Goal: Task Accomplishment & Management: Use online tool/utility

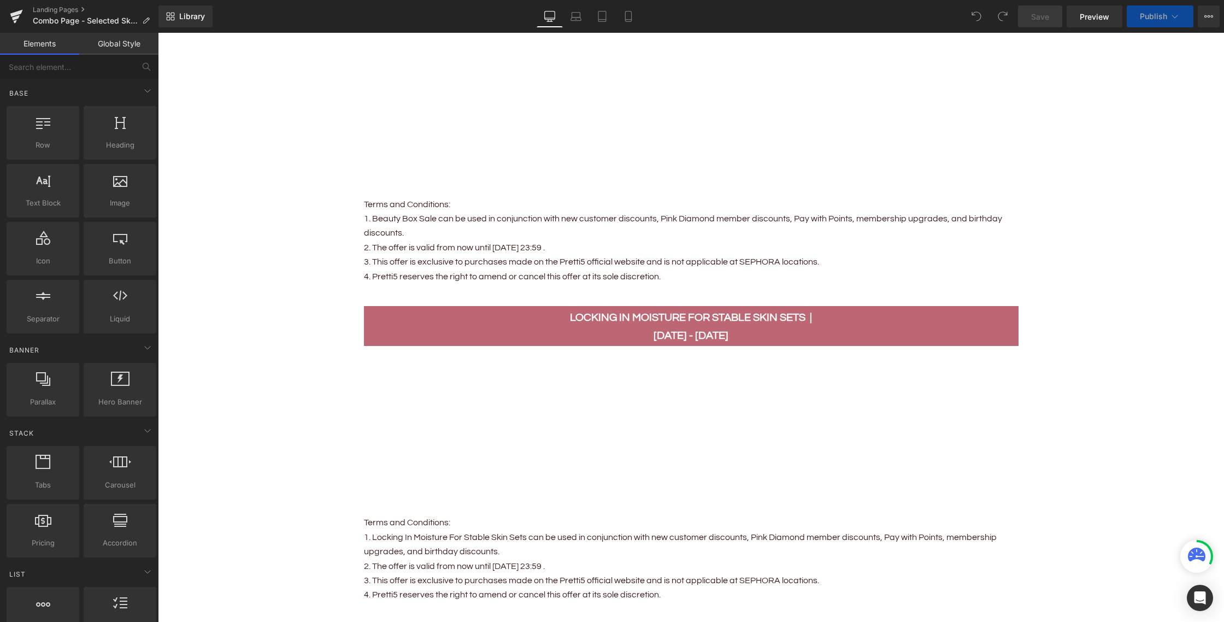
scroll to position [907, 0]
click at [434, 216] on p "1. Beauty Box Sale can be used in conjunction with new customer discounts, Pink…" at bounding box center [691, 226] width 655 height 29
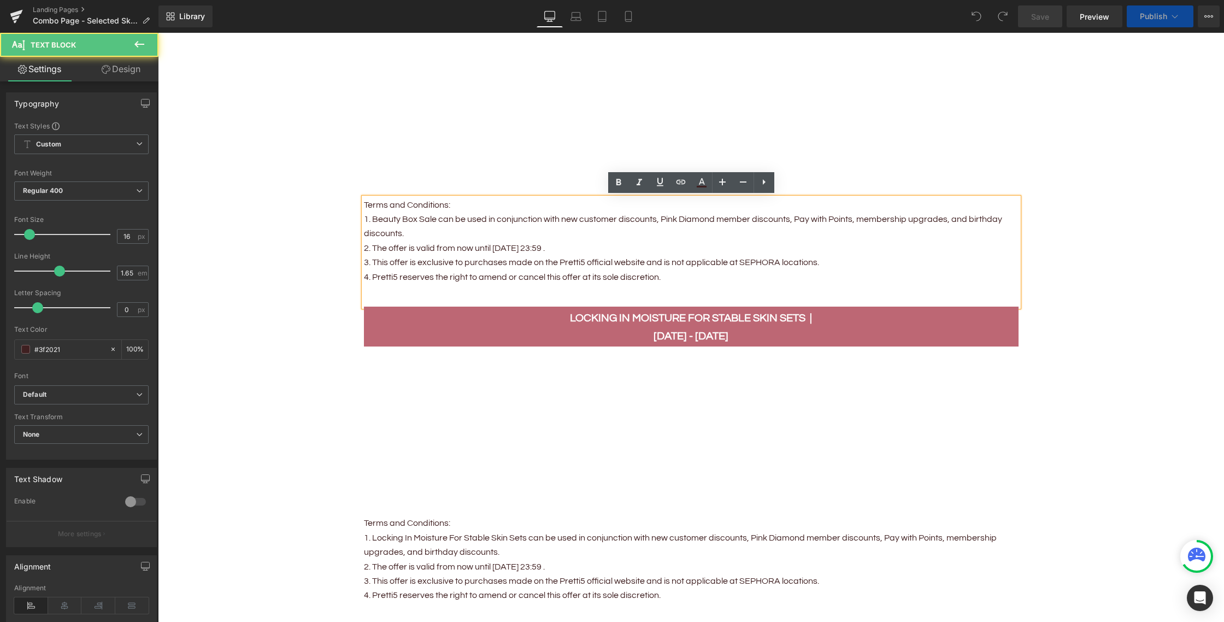
click at [474, 221] on p "1. Beauty Box Sale can be used in conjunction with new customer discounts, Pink…" at bounding box center [691, 226] width 655 height 29
drag, startPoint x: 454, startPoint y: 217, endPoint x: 523, endPoint y: 226, distance: 69.4
click at [454, 217] on p "1. Beauty Box Sale can be used in conjunction with new customer discounts, Pink…" at bounding box center [691, 226] width 655 height 29
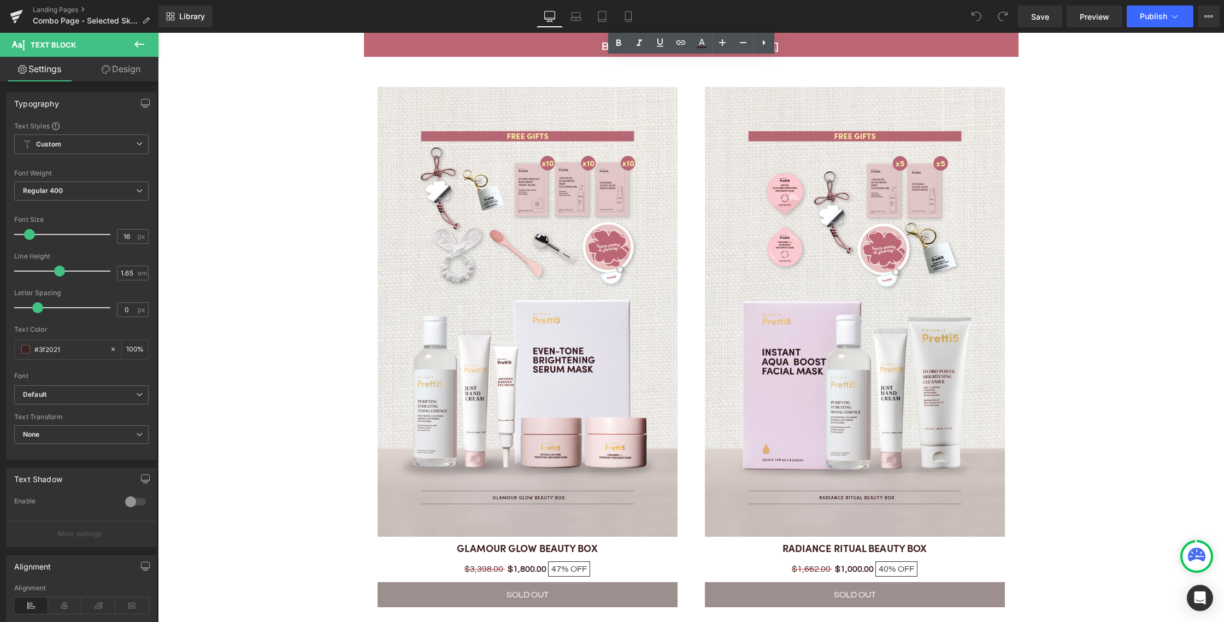
scroll to position [1314, 0]
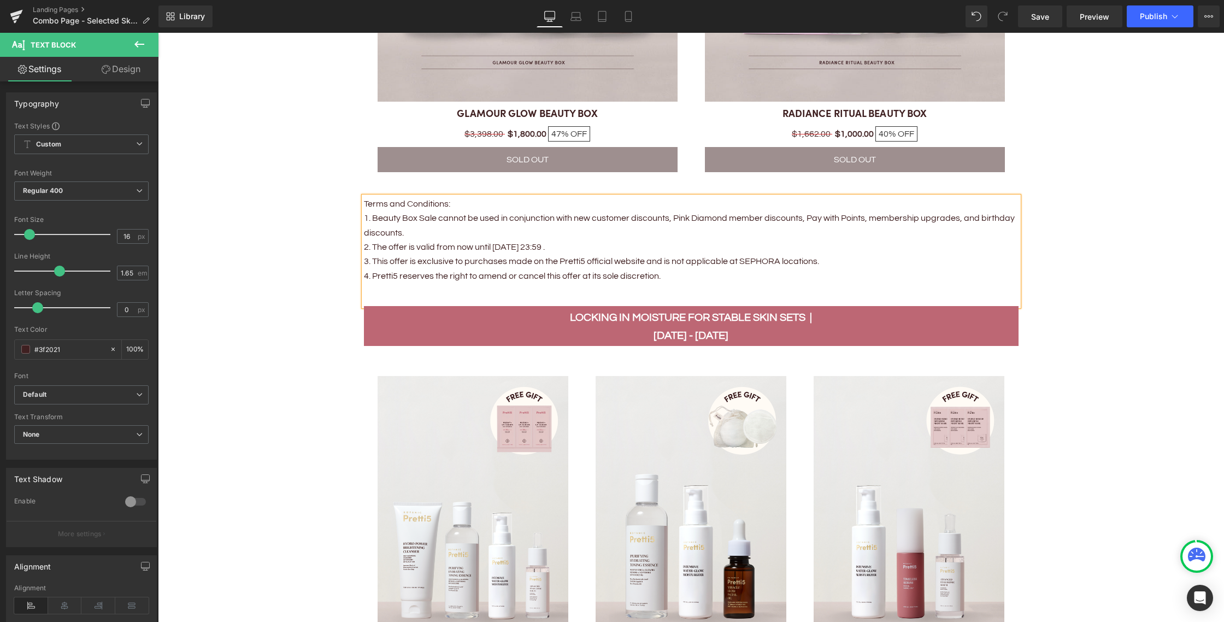
click at [454, 229] on p "1. Beauty Box Sale cannot be used in conjunction with new customer discounts, P…" at bounding box center [691, 225] width 655 height 29
click at [456, 235] on p "1. Beauty Box Sale cannot be used in conjunction with new customer discounts, P…" at bounding box center [691, 225] width 655 height 29
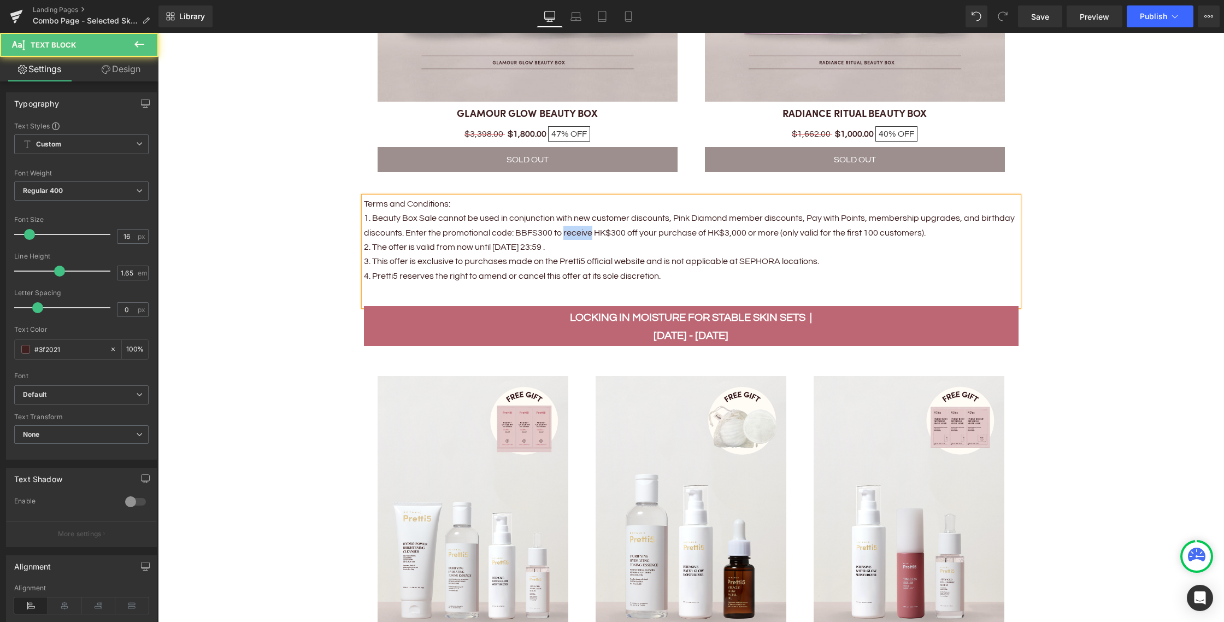
drag, startPoint x: 590, startPoint y: 233, endPoint x: 562, endPoint y: 232, distance: 28.4
click at [562, 232] on p "1. Beauty Box Sale cannot be used in conjunction with new customer discounts, P…" at bounding box center [691, 225] width 655 height 29
click at [619, 229] on p "1. Beauty Box Sale cannot be used in conjunction with new customer discounts, P…" at bounding box center [691, 225] width 655 height 29
click at [689, 239] on p "1. Beauty Box Sale cannot be used in conjunction with new customer discounts, P…" at bounding box center [691, 225] width 655 height 29
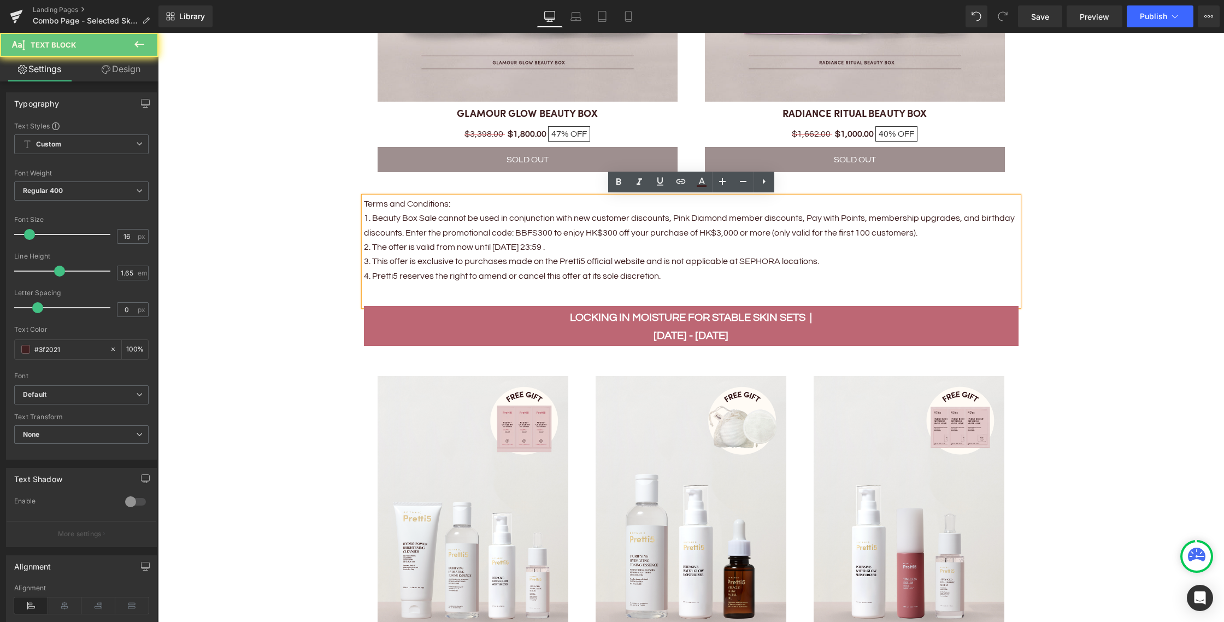
click at [715, 232] on p "1. Beauty Box Sale cannot be used in conjunction with new customer discounts, P…" at bounding box center [691, 225] width 655 height 29
click at [742, 232] on p "1. Beauty Box Sale cannot be used in conjunction with new customer discounts, P…" at bounding box center [691, 225] width 655 height 29
click at [775, 232] on p "1. Beauty Box Sale cannot be used in conjunction with new customer discounts, P…" at bounding box center [691, 225] width 655 height 29
drag, startPoint x: 802, startPoint y: 233, endPoint x: 863, endPoint y: 235, distance: 61.2
click at [802, 233] on p "1. Beauty Box Sale cannot be used in conjunction with new customer discounts, P…" at bounding box center [691, 225] width 655 height 29
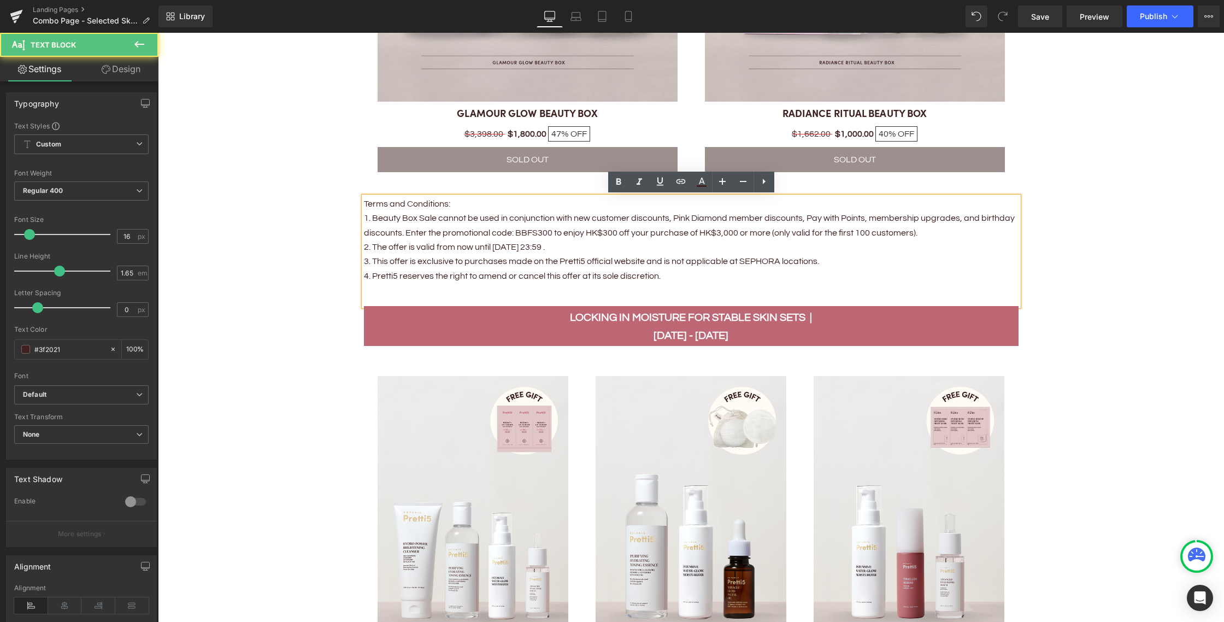
click at [888, 236] on p "1. Beauty Box Sale cannot be used in conjunction with new customer discounts, P…" at bounding box center [691, 225] width 655 height 29
click at [949, 236] on p "1. Beauty Box Sale cannot be used in conjunction with new customer discounts, P…" at bounding box center [691, 225] width 655 height 29
click at [1042, 16] on span "Save" at bounding box center [1040, 16] width 18 height 11
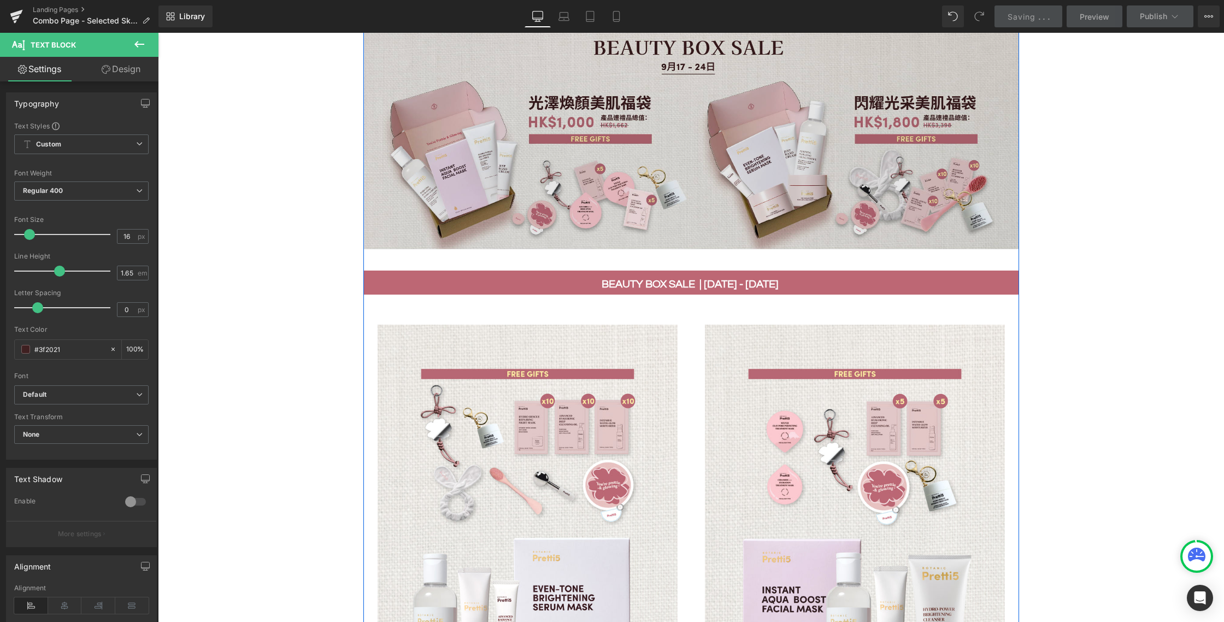
scroll to position [738, 0]
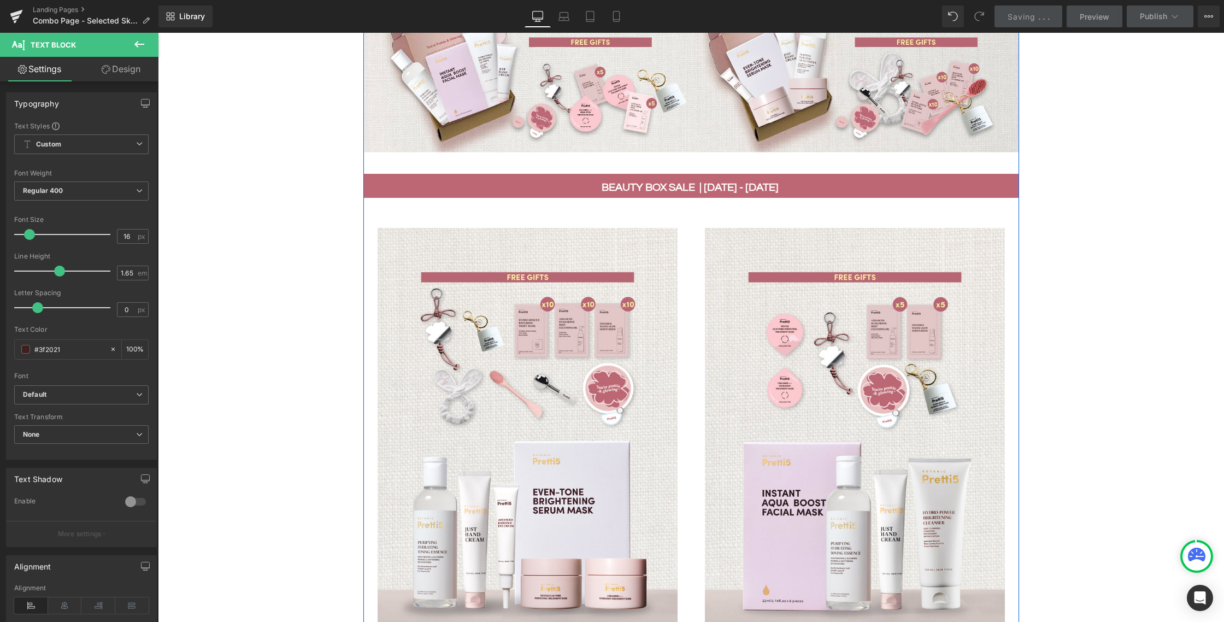
drag, startPoint x: 708, startPoint y: 179, endPoint x: 722, endPoint y: 187, distance: 16.7
click at [708, 179] on div "beauty box sale | [DATE] - [DATE] Text Block" at bounding box center [691, 188] width 638 height 18
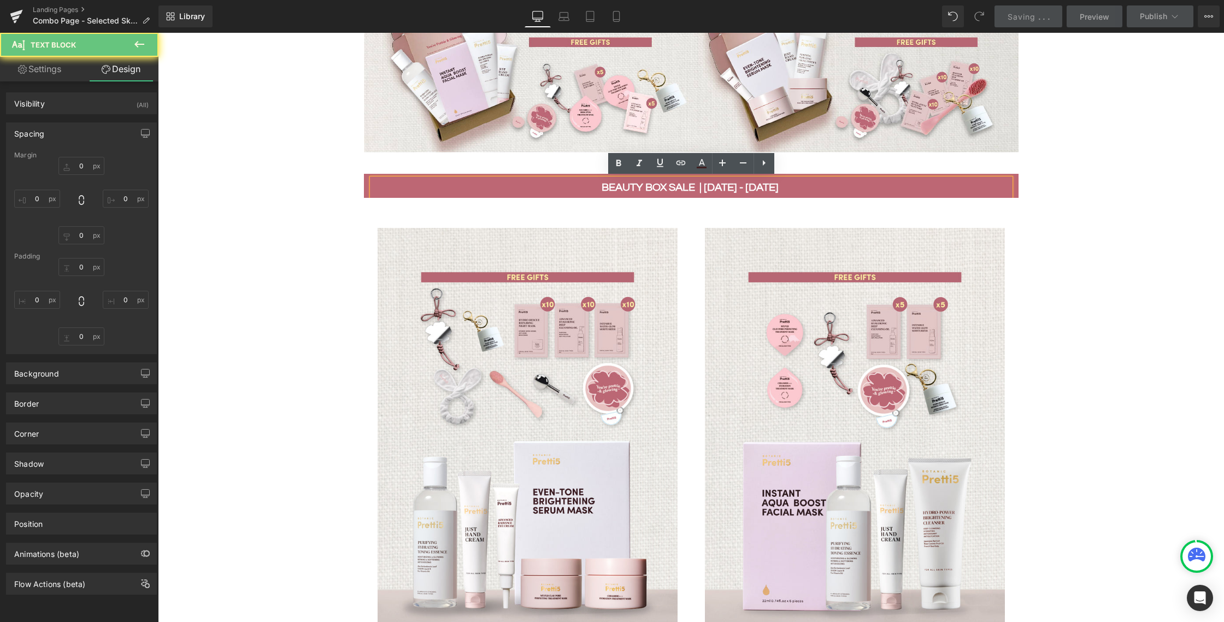
click at [721, 187] on b "beauty box sale | [DATE] - [DATE]" at bounding box center [690, 187] width 177 height 11
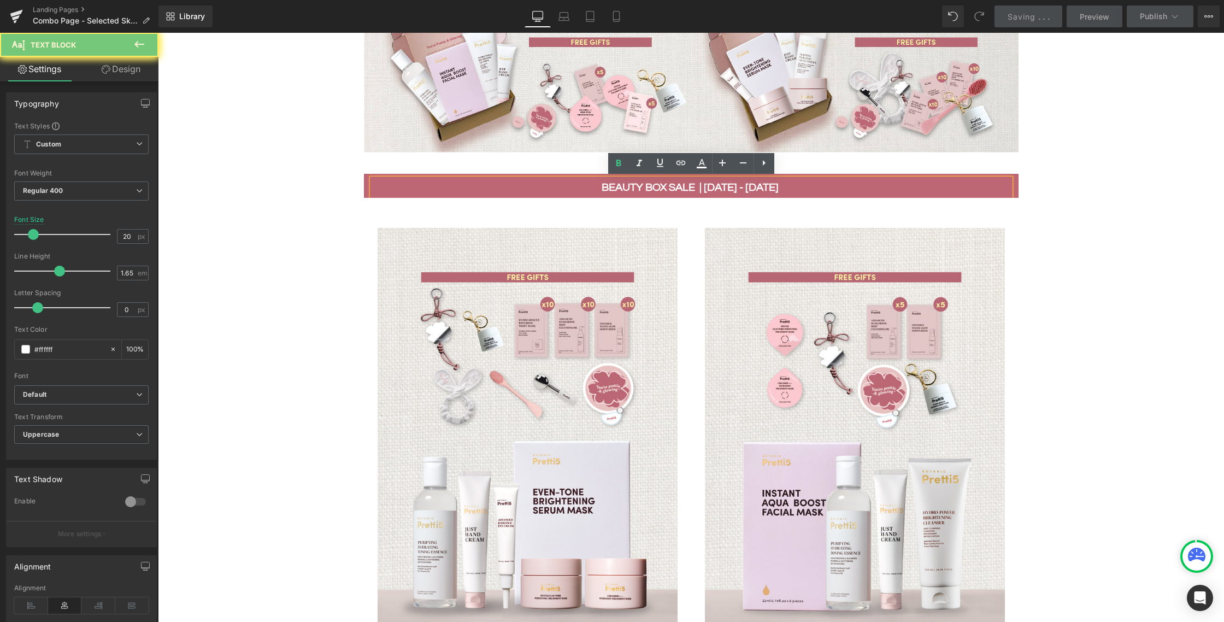
click at [715, 186] on b "beauty box sale | [DATE] - [DATE]" at bounding box center [690, 187] width 177 height 11
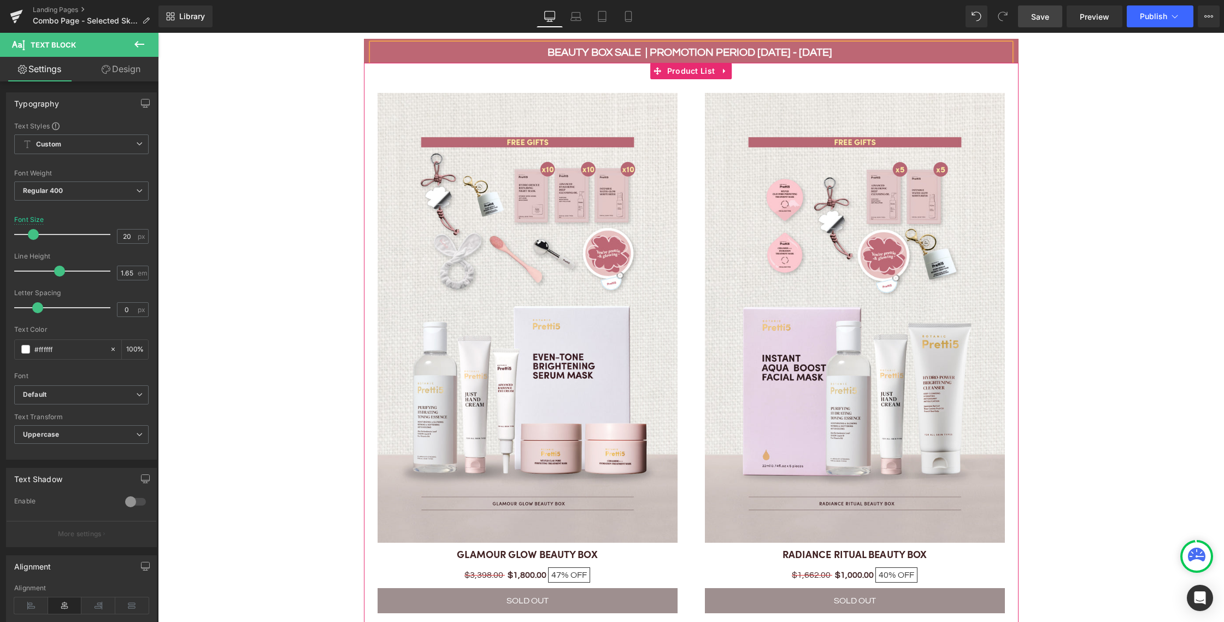
scroll to position [867, 0]
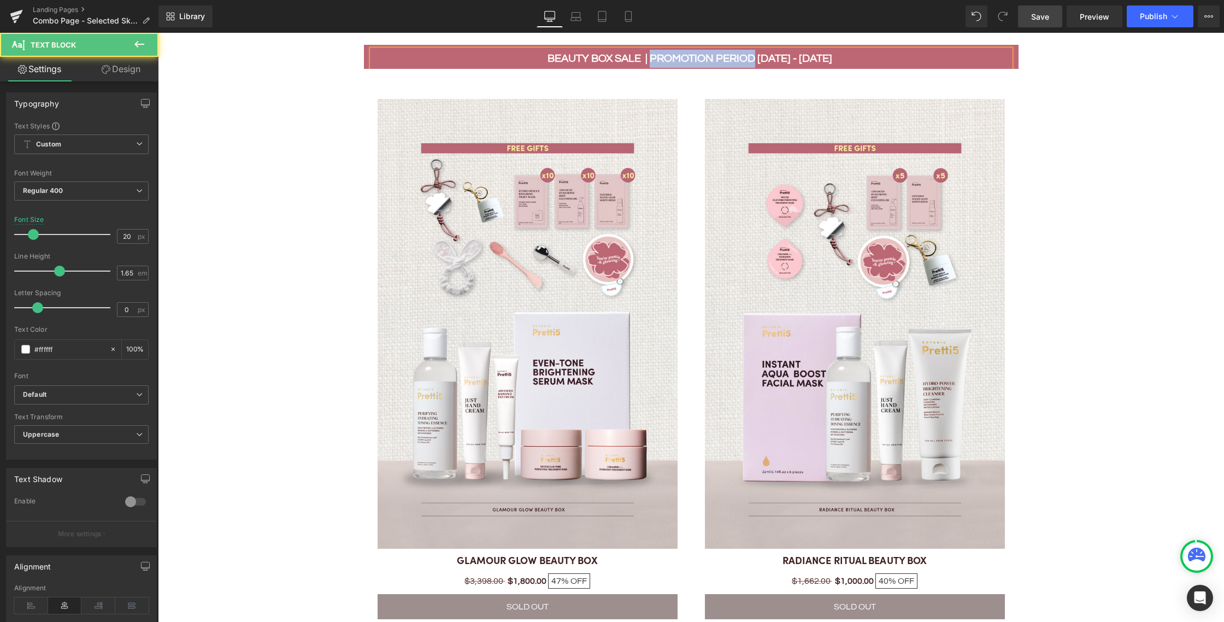
drag, startPoint x: 662, startPoint y: 57, endPoint x: 763, endPoint y: 62, distance: 101.2
click at [765, 59] on b "beauty box sale | Promotion period [DATE] - [DATE]" at bounding box center [690, 58] width 285 height 11
copy b "Promotion period"
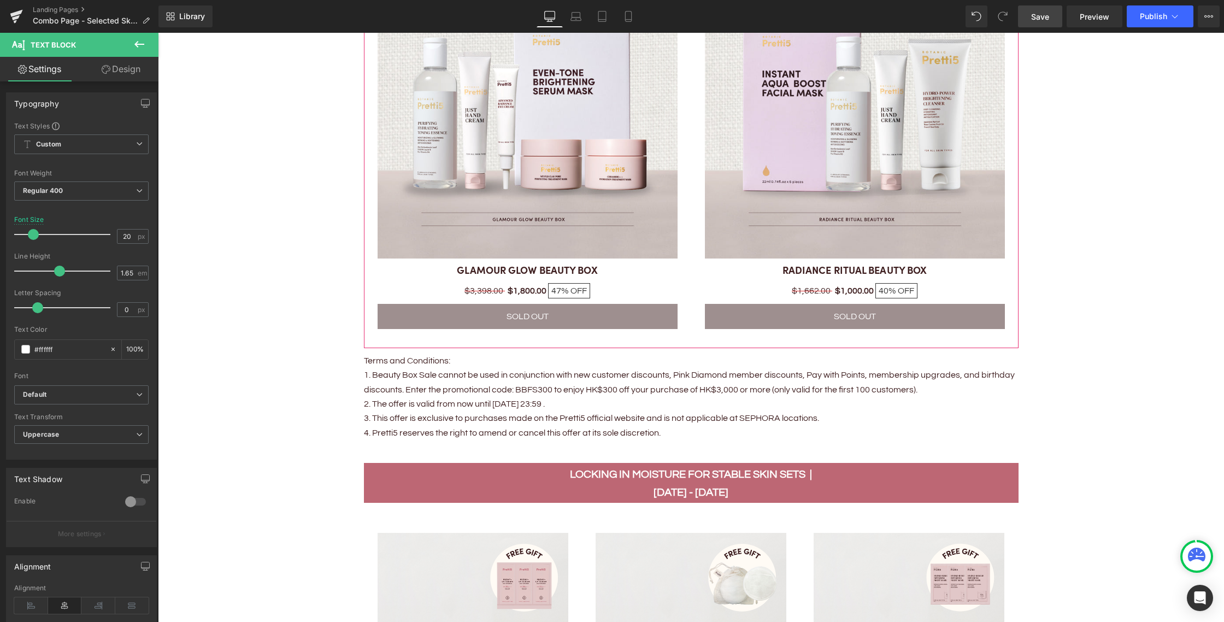
scroll to position [1181, 0]
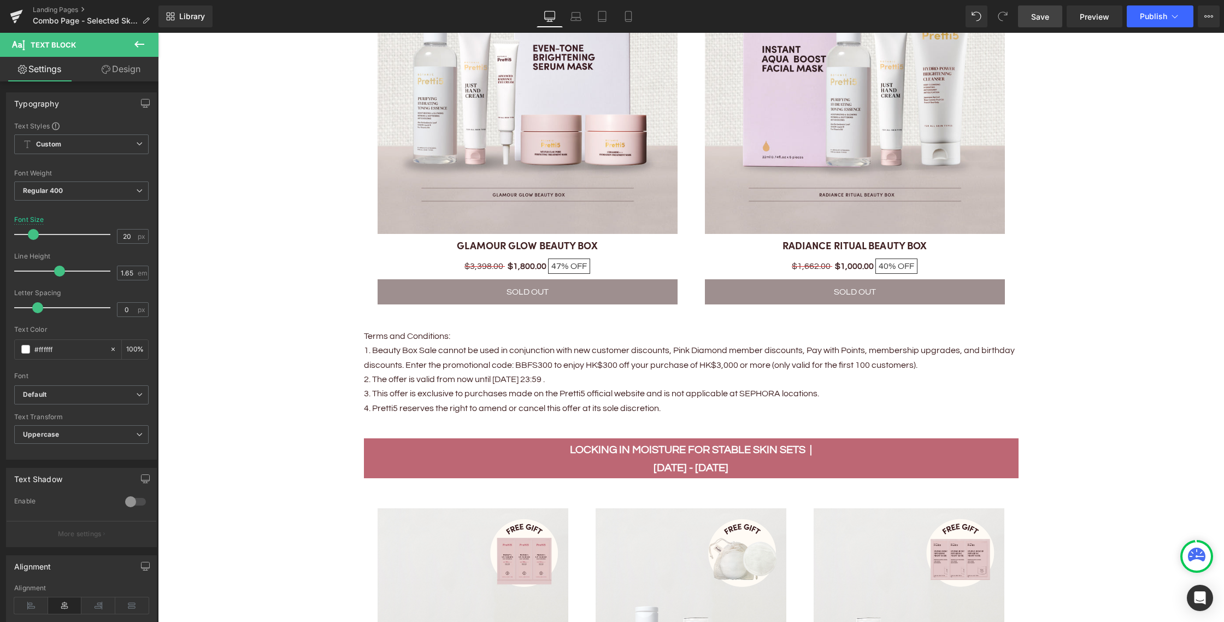
click at [652, 467] on p "[DATE] - [DATE]" at bounding box center [691, 468] width 638 height 18
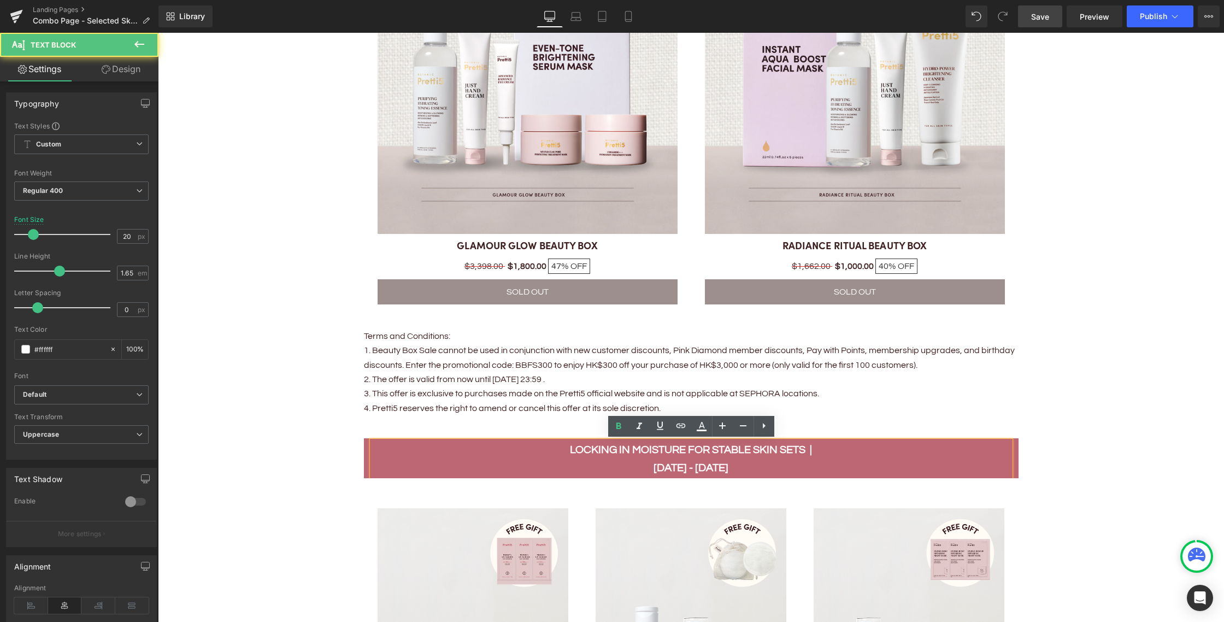
click at [667, 469] on b "[DATE] - [DATE]" at bounding box center [691, 467] width 75 height 11
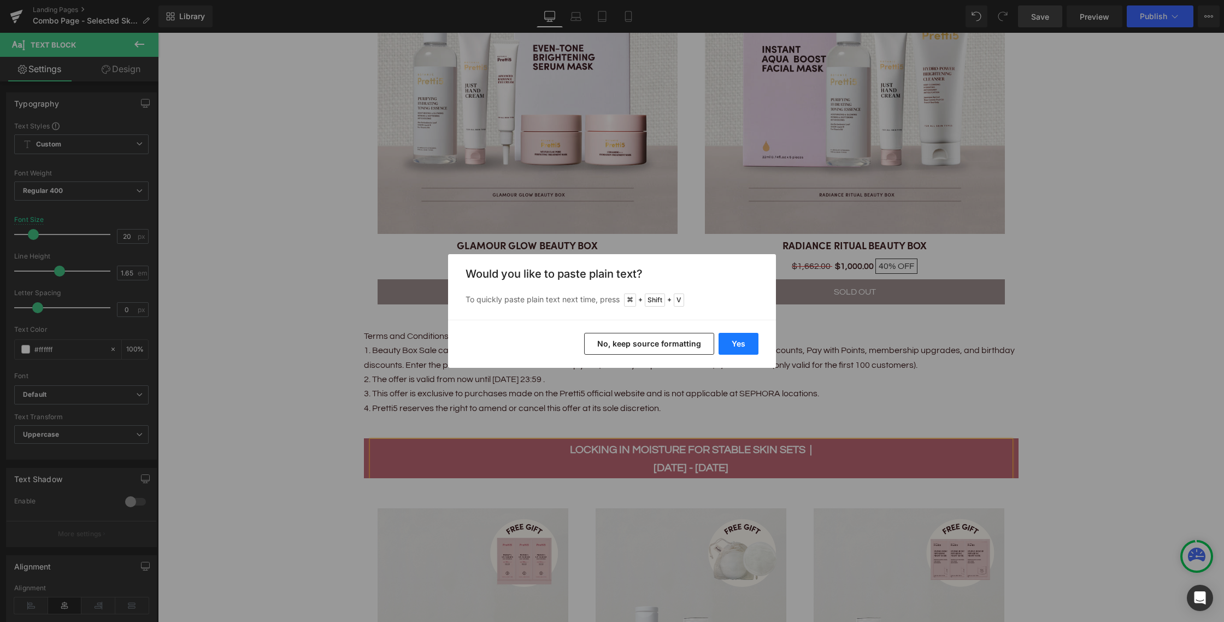
click at [738, 345] on button "Yes" at bounding box center [739, 344] width 40 height 22
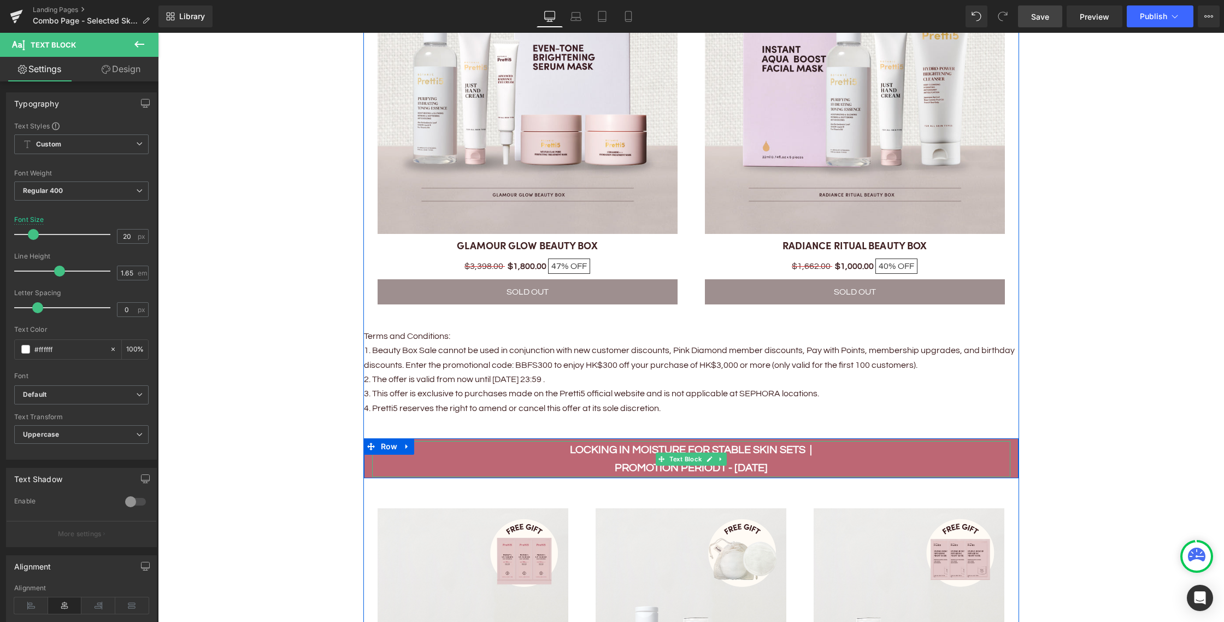
drag, startPoint x: 718, startPoint y: 468, endPoint x: 729, endPoint y: 472, distance: 12.3
click at [718, 468] on b "Promotion period1 - [DATE]" at bounding box center [691, 467] width 153 height 11
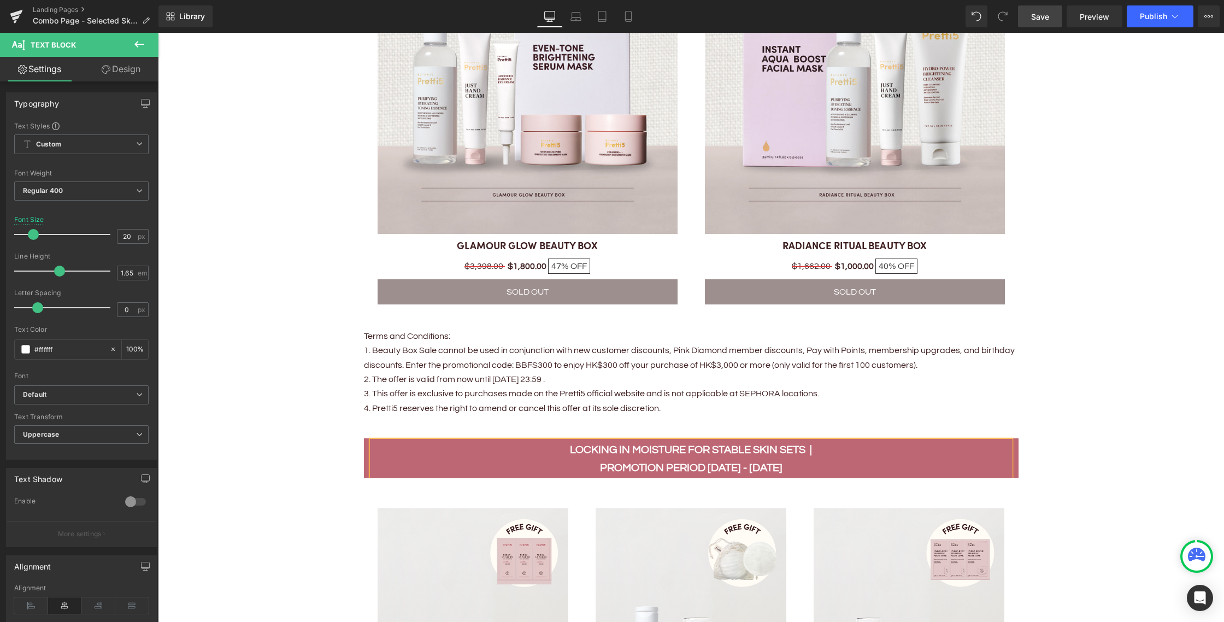
click at [603, 468] on p "Promotion period [DATE] - [DATE]" at bounding box center [691, 468] width 638 height 18
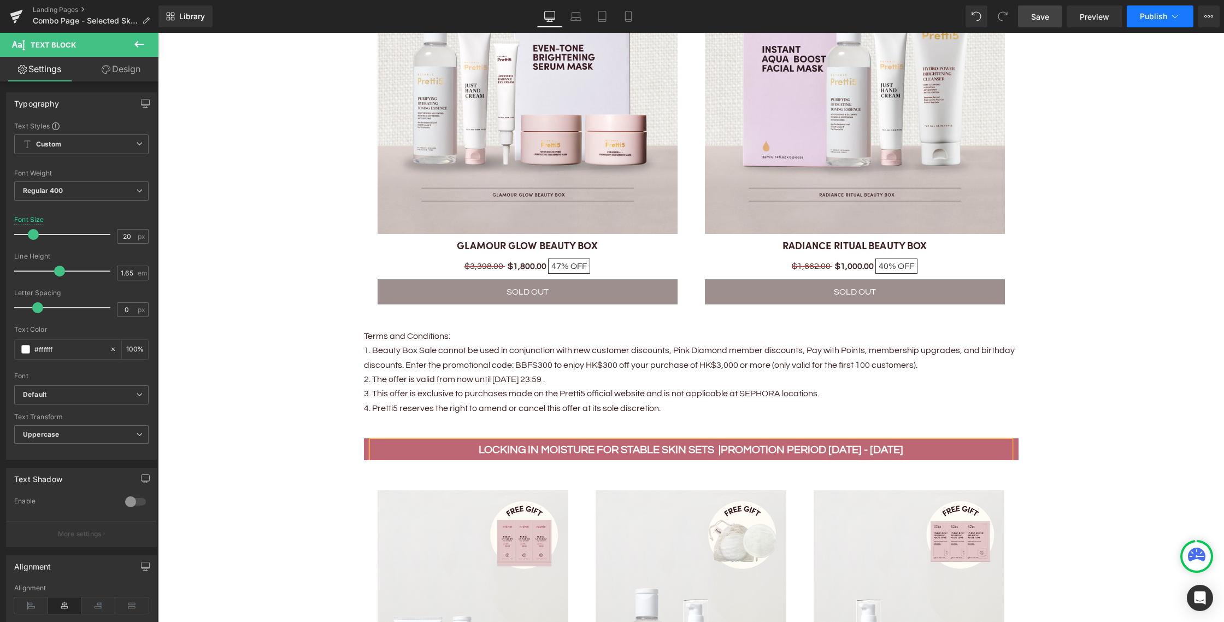
click at [1146, 17] on span "Publish" at bounding box center [1153, 16] width 27 height 9
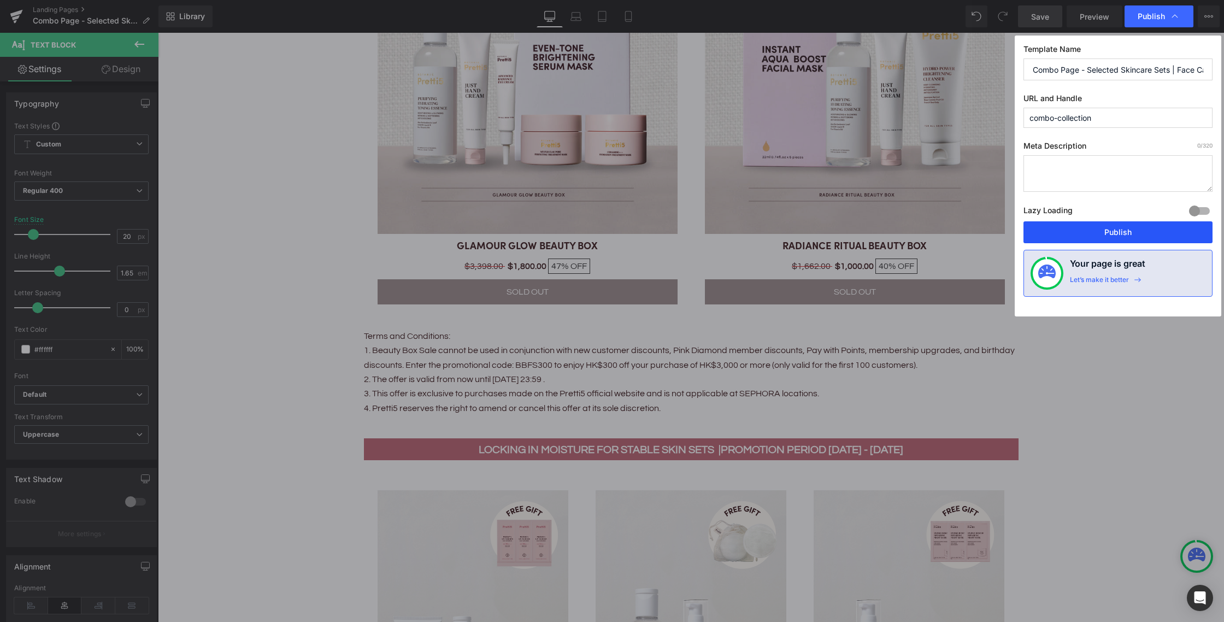
click at [1117, 238] on button "Publish" at bounding box center [1117, 232] width 189 height 22
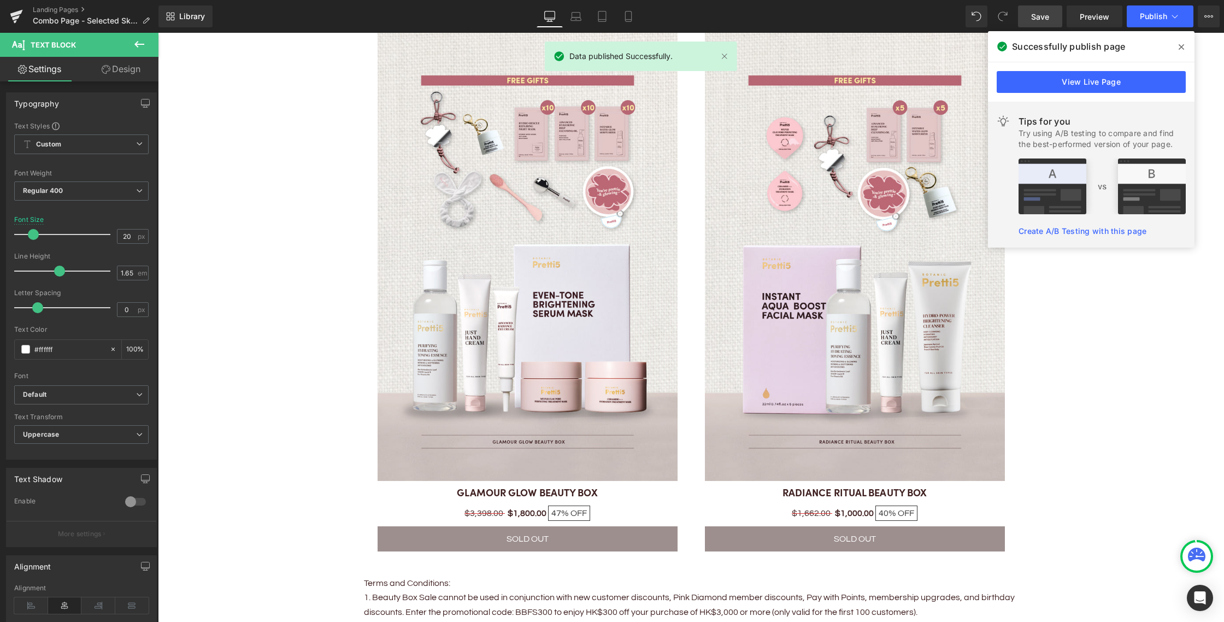
scroll to position [934, 0]
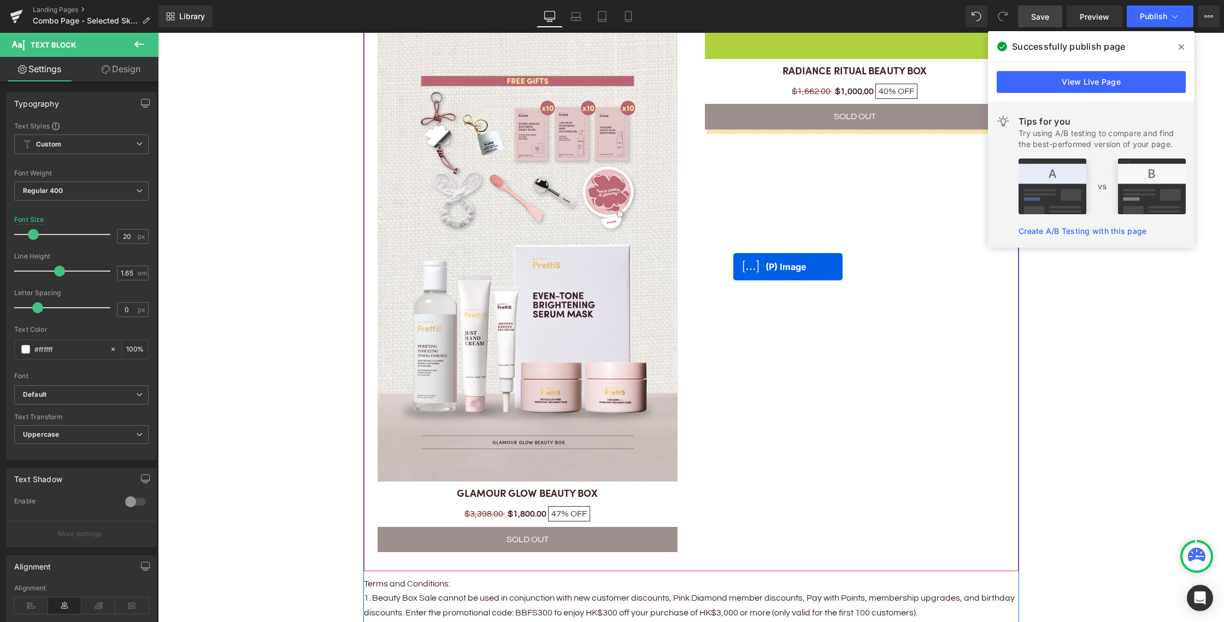
drag, startPoint x: 827, startPoint y: 257, endPoint x: 737, endPoint y: 267, distance: 91.2
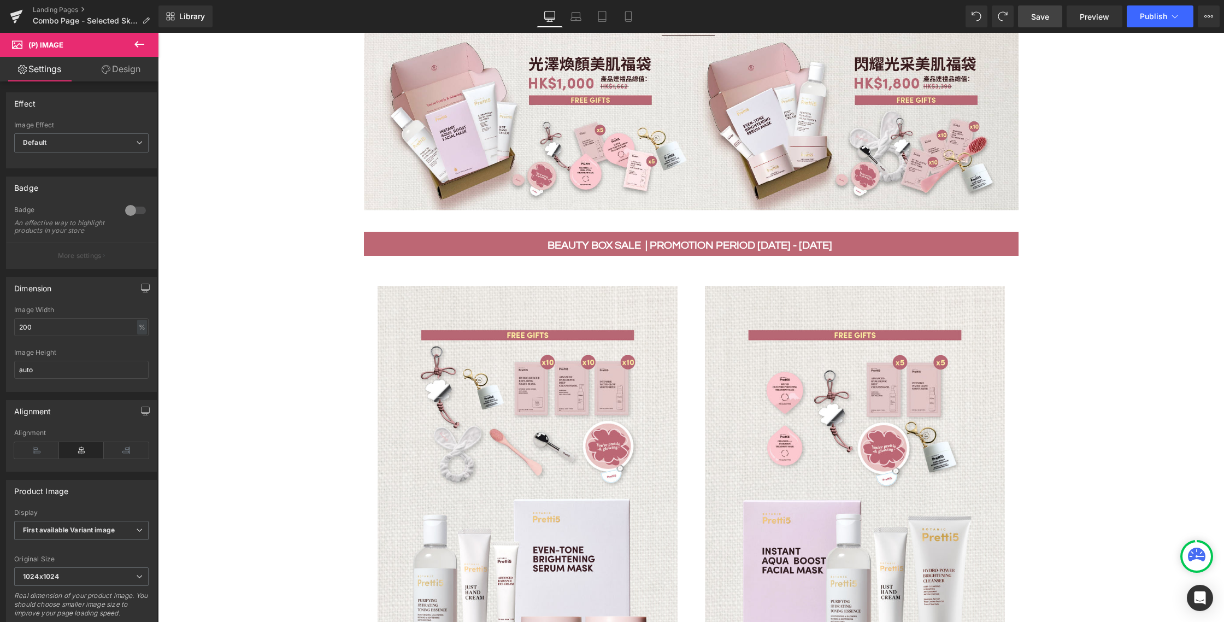
scroll to position [674, 0]
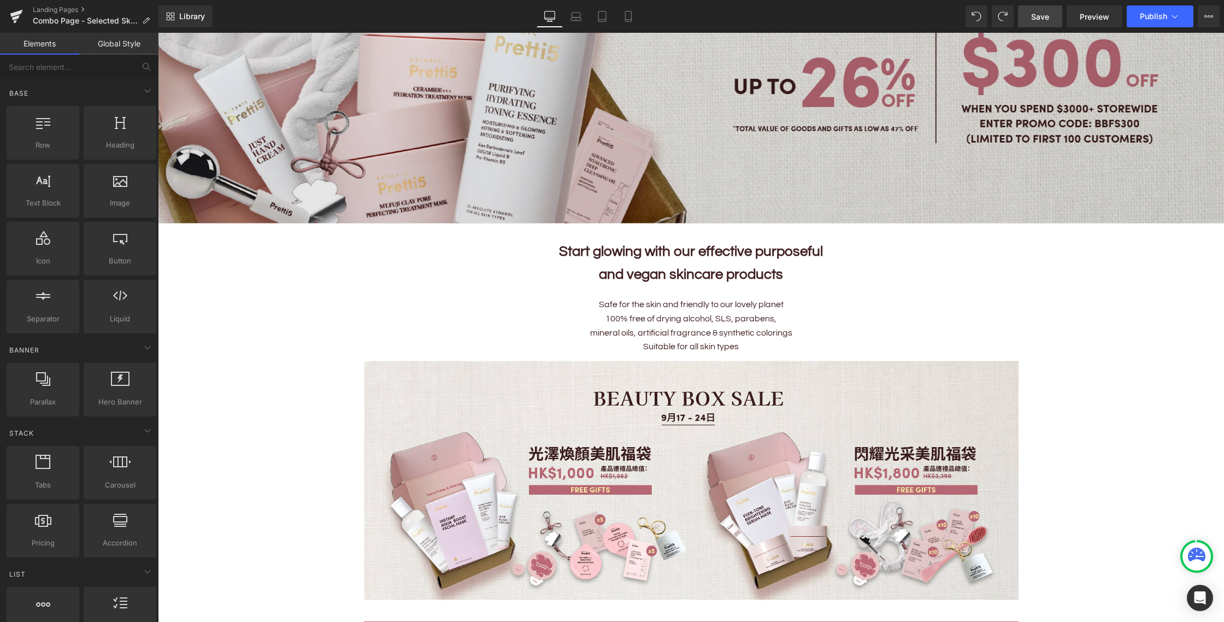
scroll to position [0, 0]
